Goal: Task Accomplishment & Management: Complete application form

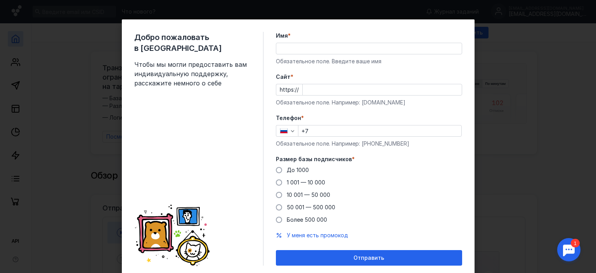
click at [495, 104] on div "Добро пожаловать в Sendsay Чтобы мы могли предоставить вам индивидуальную подде…" at bounding box center [298, 136] width 596 height 273
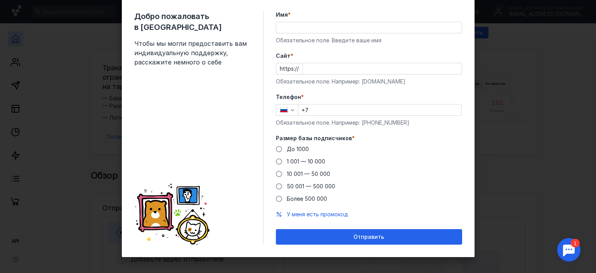
scroll to position [24, 0]
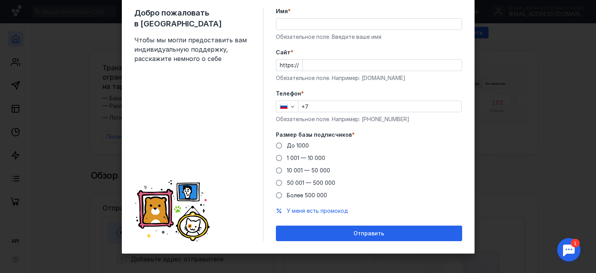
click at [87, 216] on div "Добро пожаловать в Sendsay Чтобы мы могли предоставить вам индивидуальную подде…" at bounding box center [298, 136] width 596 height 273
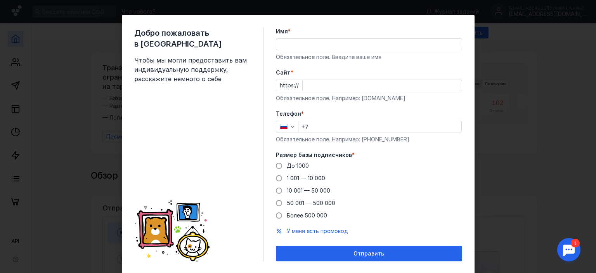
scroll to position [0, 0]
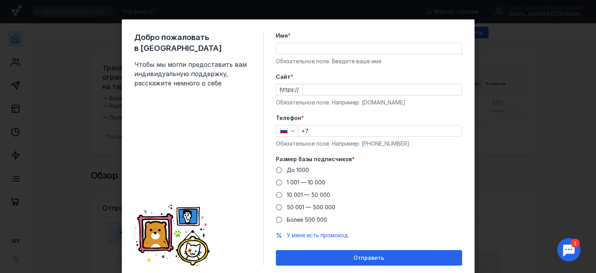
click at [291, 51] on input "Имя *" at bounding box center [368, 48] width 185 height 11
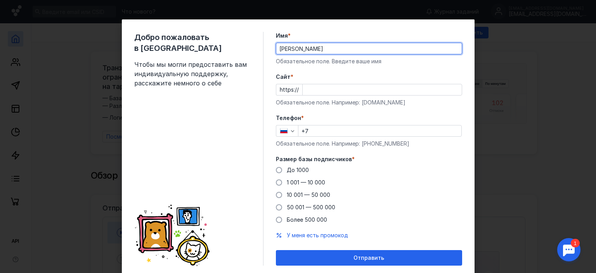
drag, startPoint x: 322, startPoint y: 48, endPoint x: 297, endPoint y: 47, distance: 25.2
click at [297, 47] on input "[PERSON_NAME]" at bounding box center [368, 48] width 185 height 11
type input "[PERSON_NAME]"
click at [305, 82] on div "Cайт * https:// Обязательное поле. Например: [DOMAIN_NAME]" at bounding box center [369, 89] width 186 height 33
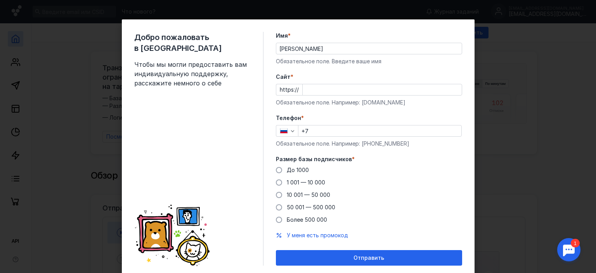
click at [304, 86] on input "Cайт *" at bounding box center [382, 89] width 159 height 11
type input "y"
type input "г"
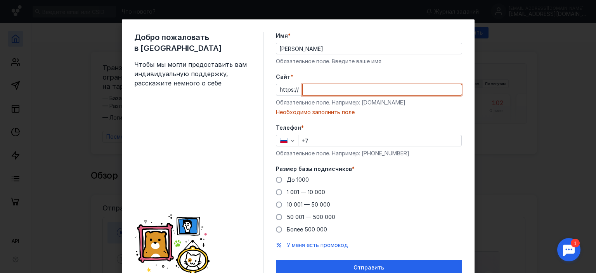
paste input "[URL][DOMAIN_NAME]"
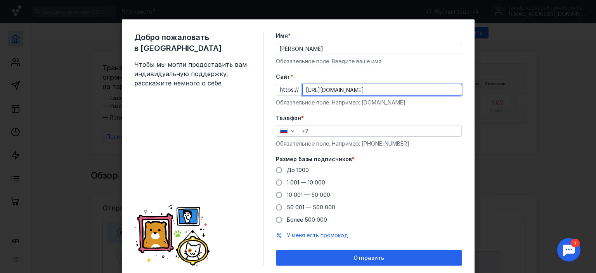
drag, startPoint x: 317, startPoint y: 88, endPoint x: 201, endPoint y: 91, distance: 116.0
click at [204, 91] on div "Добро пожаловать в Sendsay Чтобы мы могли предоставить вам индивидуальную подде…" at bounding box center [298, 148] width 353 height 258
type input "[DOMAIN_NAME][URL]"
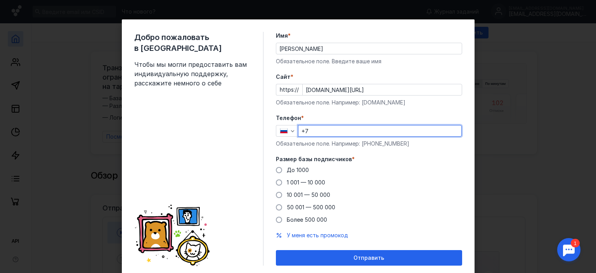
click at [322, 126] on input "+7" at bounding box center [379, 130] width 163 height 11
type input "[PHONE_NUMBER]"
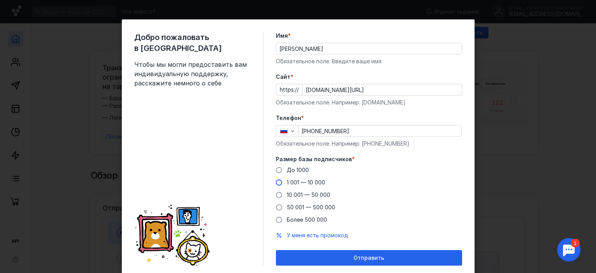
click at [280, 182] on label "1 001 — 10 000" at bounding box center [300, 182] width 49 height 8
click at [0, 0] on input "1 001 — 10 000" at bounding box center [0, 0] width 0 height 0
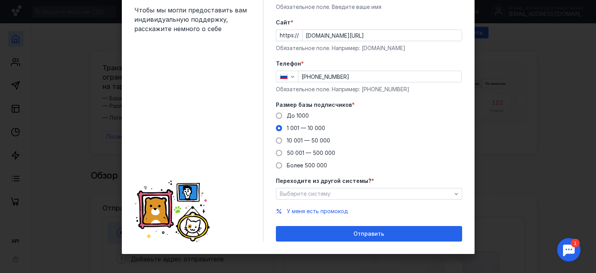
scroll to position [54, 0]
click at [308, 193] on span "Выберите систему" at bounding box center [305, 193] width 51 height 7
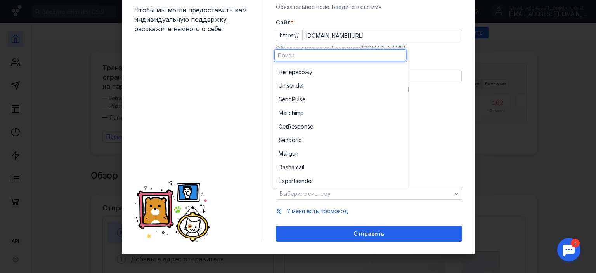
click at [433, 129] on div "До [DATE] 1 001 — 10 000 10 001 — 50 000 50 001 — 500 000 Более 500 000" at bounding box center [369, 140] width 186 height 57
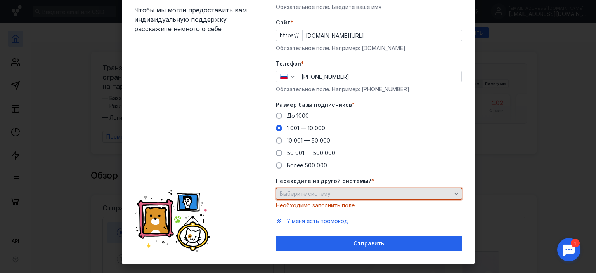
drag, startPoint x: 340, startPoint y: 198, endPoint x: 341, endPoint y: 193, distance: 5.3
click at [340, 196] on div "Выберите систему" at bounding box center [369, 194] width 186 height 12
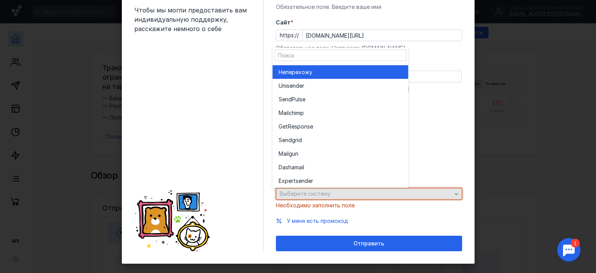
click at [341, 192] on div "Выберите систему" at bounding box center [366, 193] width 176 height 7
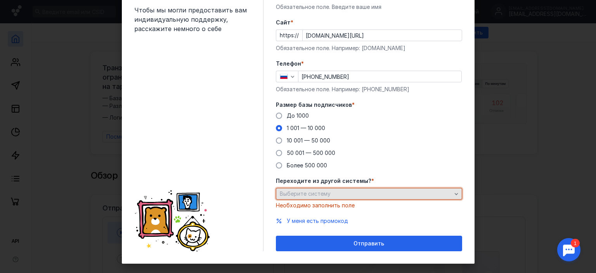
click at [341, 192] on div "Выберите систему" at bounding box center [366, 193] width 176 height 7
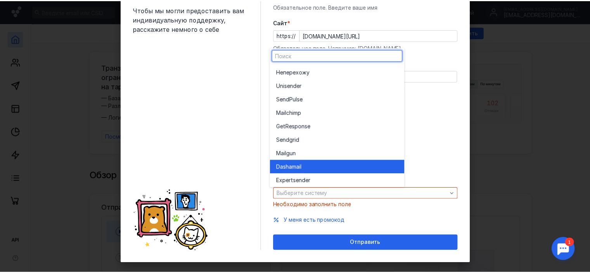
scroll to position [0, 0]
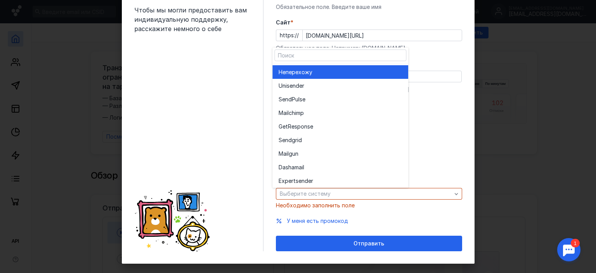
click at [312, 72] on span "перехожу" at bounding box center [299, 72] width 27 height 8
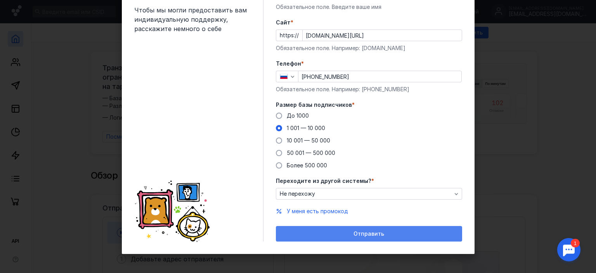
click at [334, 230] on div "Отправить" at bounding box center [369, 233] width 178 height 7
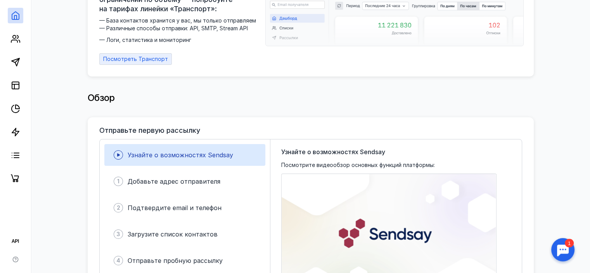
scroll to position [194, 0]
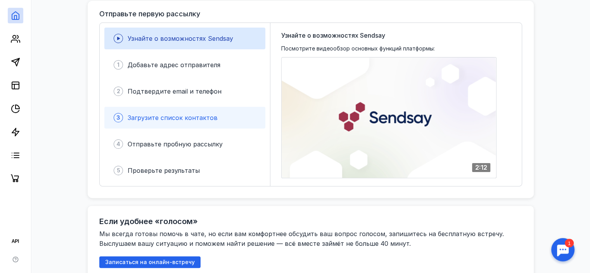
click at [158, 116] on span "Загрузите список контактов" at bounding box center [173, 118] width 90 height 8
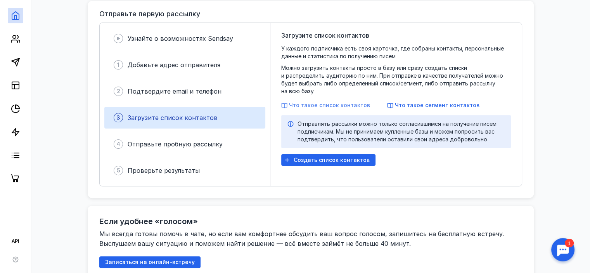
click at [320, 102] on span "Что такое список контактов" at bounding box center [329, 105] width 81 height 7
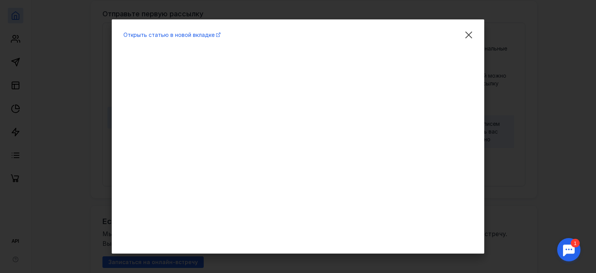
click at [550, 195] on div "Открыть статью в новой вкладке" at bounding box center [298, 136] width 596 height 273
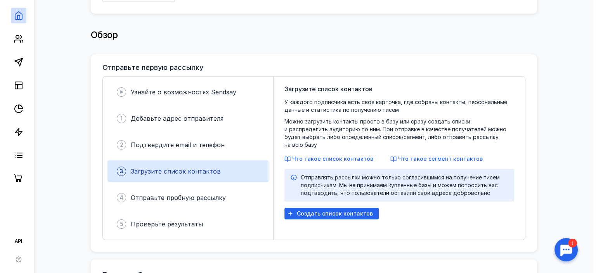
scroll to position [141, 0]
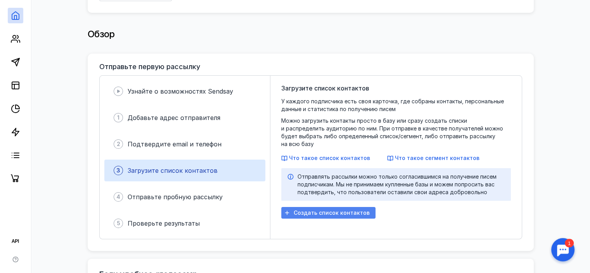
click at [316, 210] on span "Создать список контактов" at bounding box center [332, 213] width 76 height 7
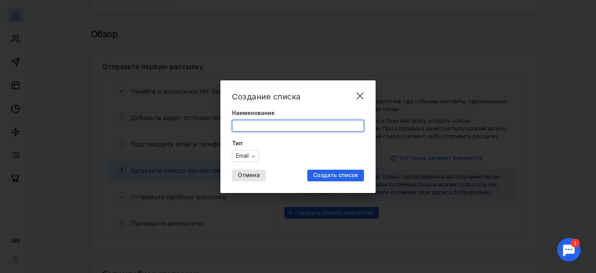
click at [297, 130] on input "Наименование" at bounding box center [297, 125] width 131 height 11
click at [239, 126] on input "Наименование" at bounding box center [297, 125] width 131 height 11
type input "П"
type input "ОТХОДЫ"
click at [326, 175] on span "Создать список" at bounding box center [335, 175] width 45 height 7
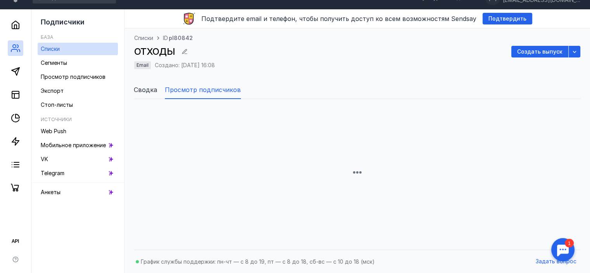
scroll to position [109, 0]
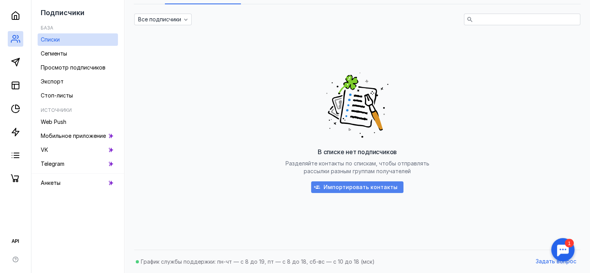
click at [354, 184] on span "Импортировать контакты" at bounding box center [361, 187] width 74 height 7
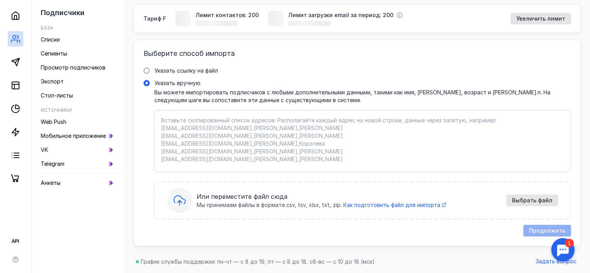
scroll to position [76, 0]
click at [408, 208] on span "Как подготовить файл для импорта" at bounding box center [391, 205] width 97 height 7
